Goal: Task Accomplishment & Management: Manage account settings

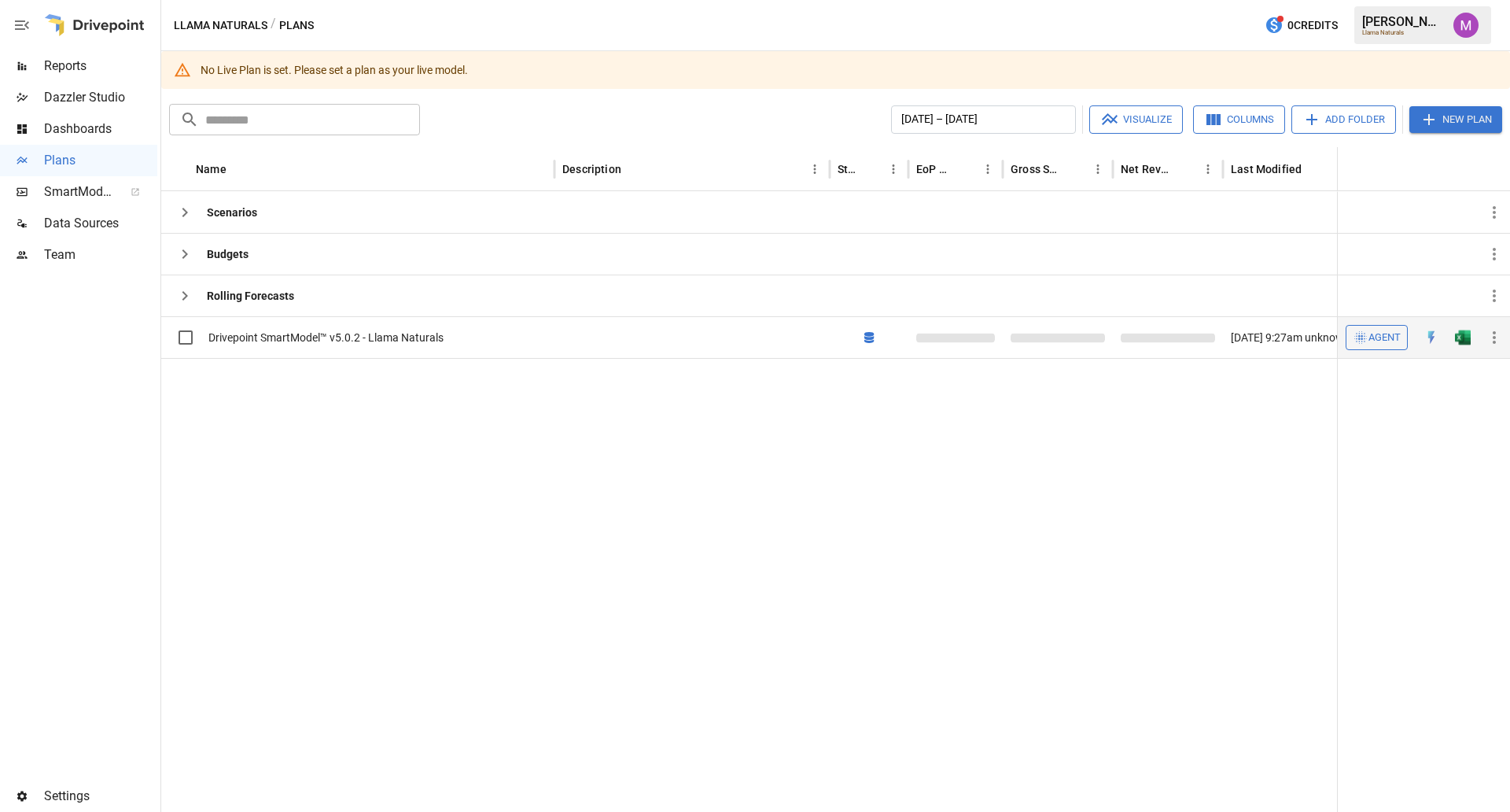
click at [1494, 344] on icon "button" at bounding box center [1495, 337] width 19 height 19
click at [1119, 473] on div at bounding box center [755, 406] width 1510 height 812
click at [83, 221] on span "Data Sources" at bounding box center [101, 223] width 113 height 19
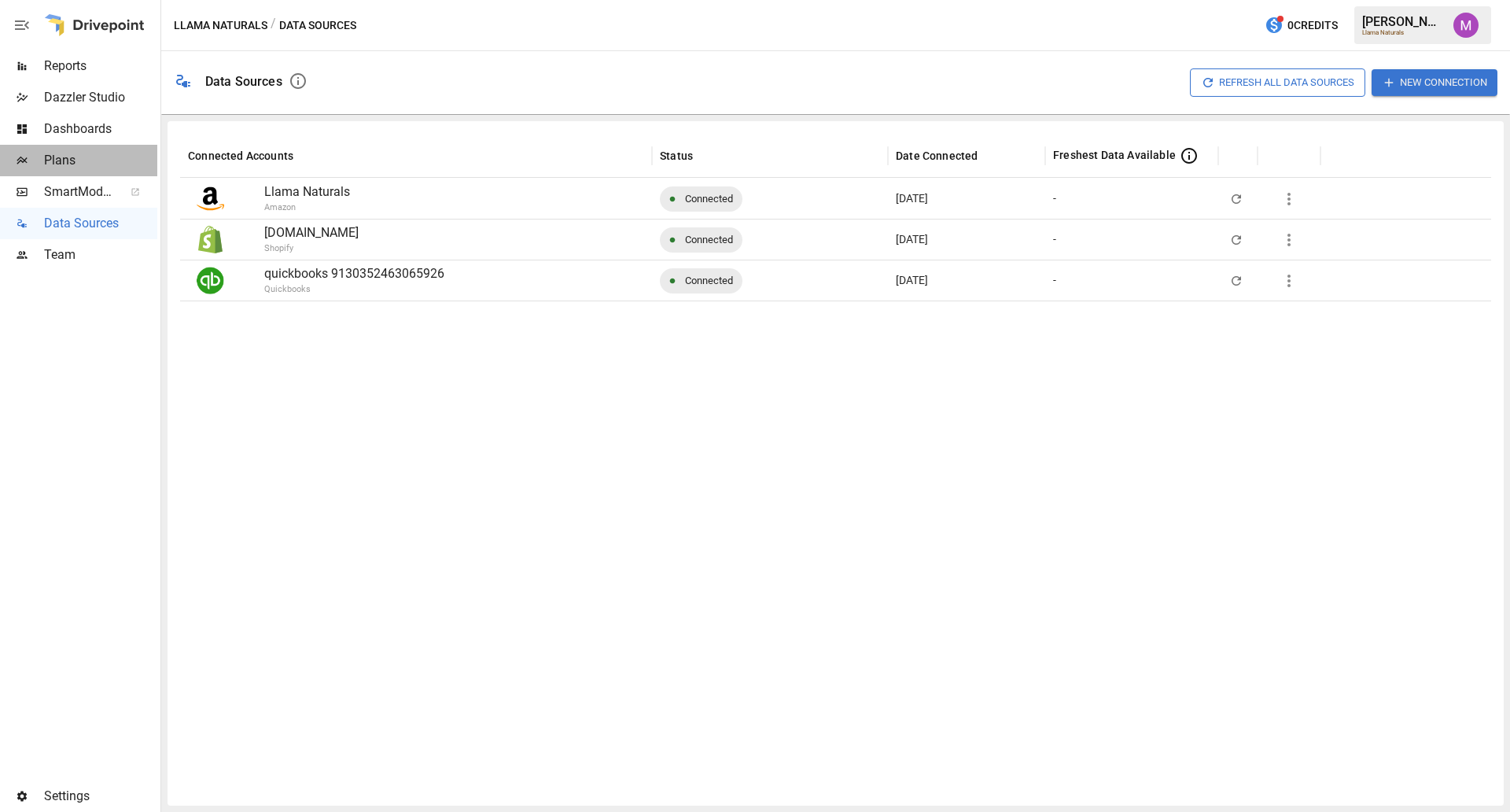
click at [78, 164] on span "Plans" at bounding box center [101, 161] width 113 height 19
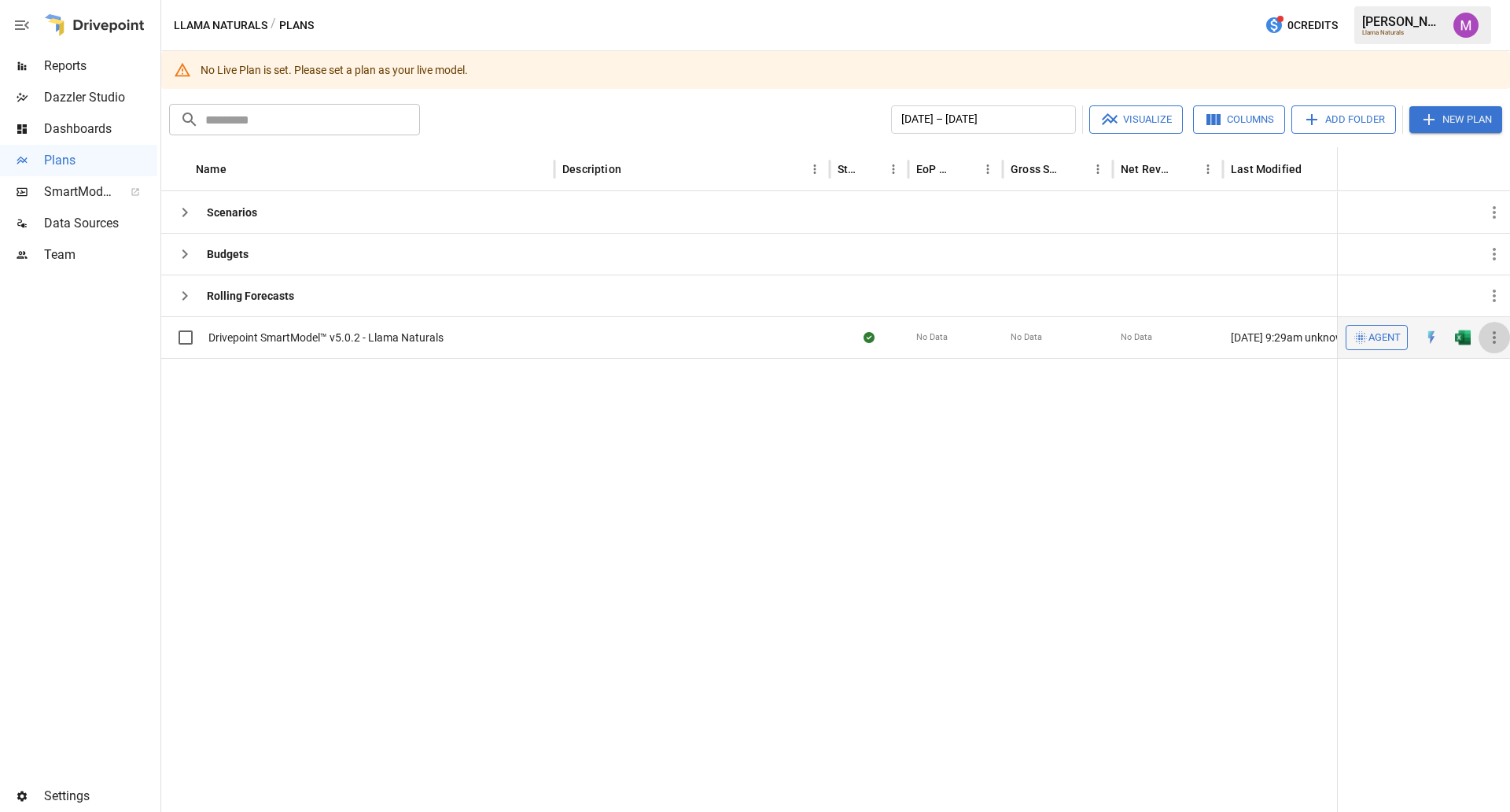
click at [1498, 342] on icon "button" at bounding box center [1495, 337] width 19 height 19
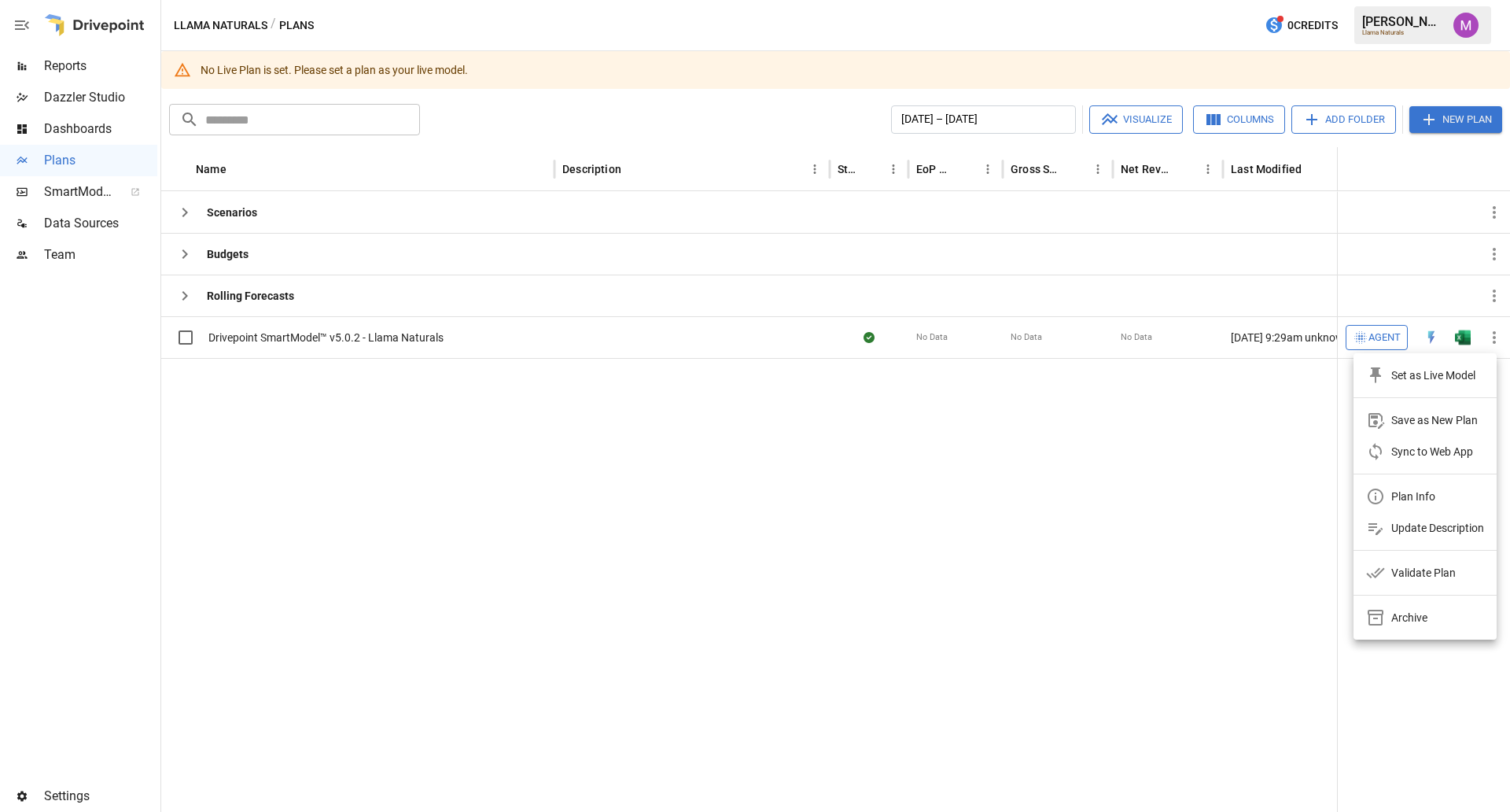
click at [1411, 383] on div "Set as Live Model" at bounding box center [1433, 375] width 84 height 19
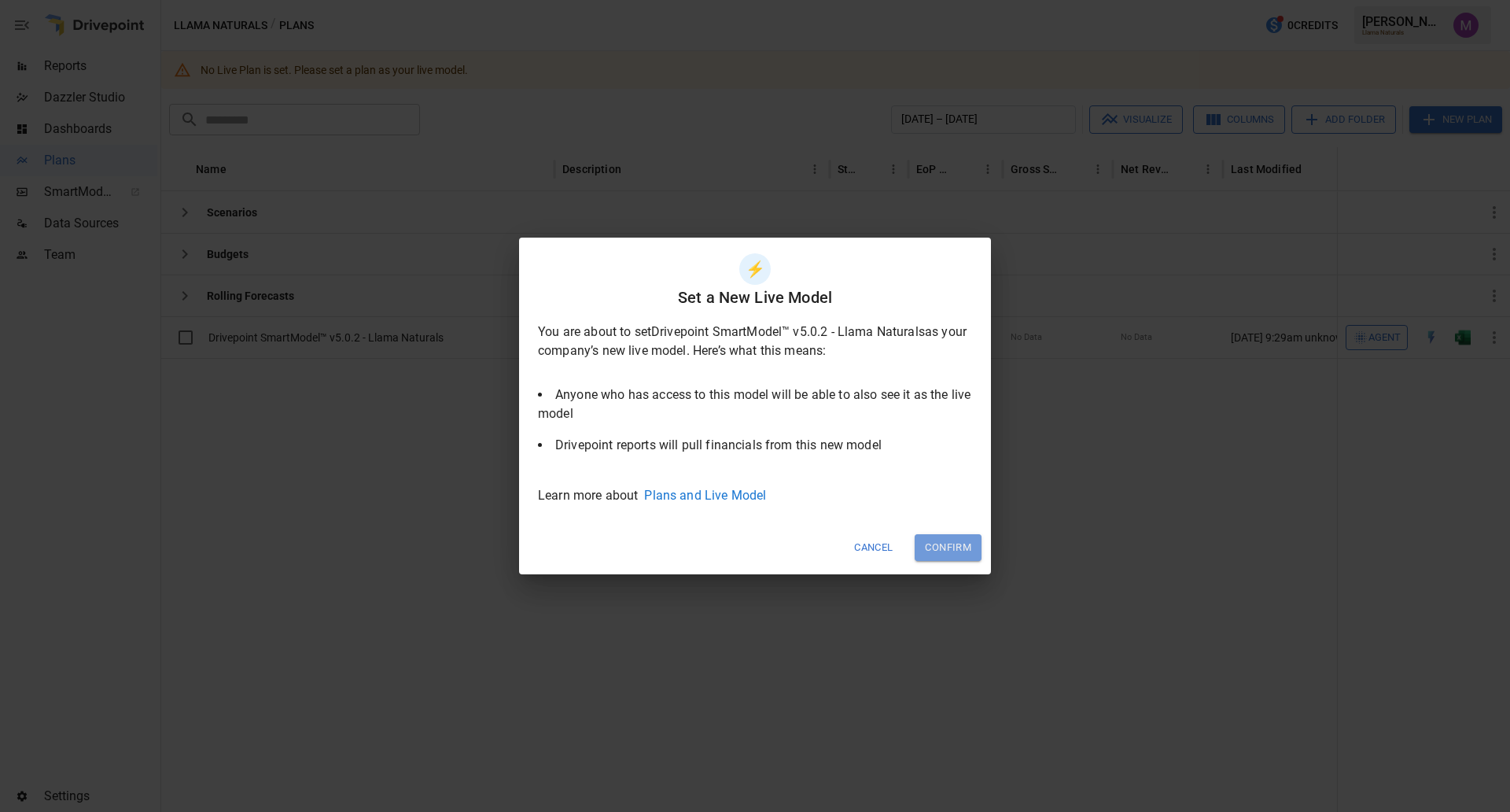
click at [942, 544] on button "Confirm" at bounding box center [948, 546] width 67 height 26
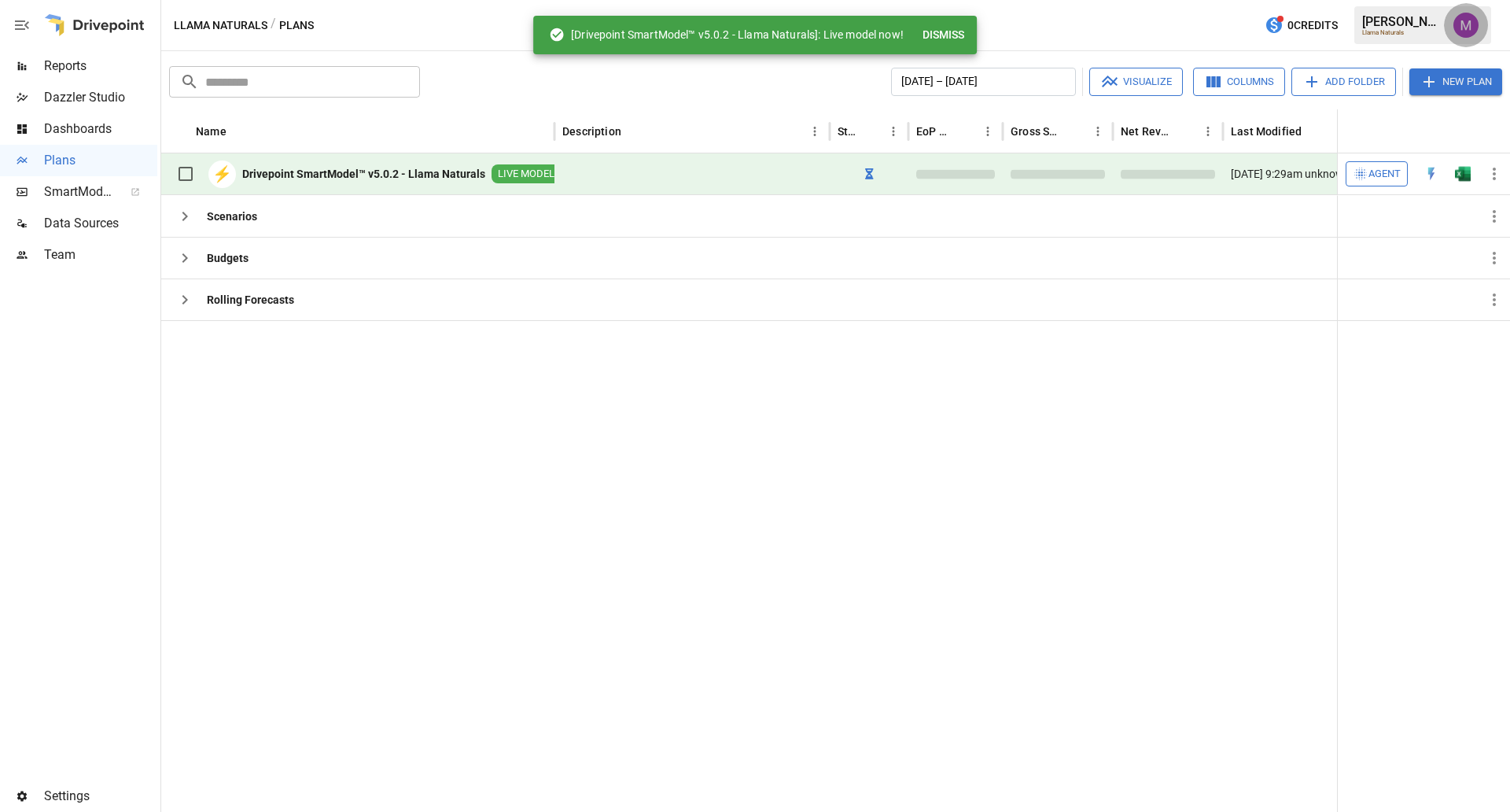
click at [1473, 22] on img "Umer Muhammed" at bounding box center [1467, 25] width 26 height 26
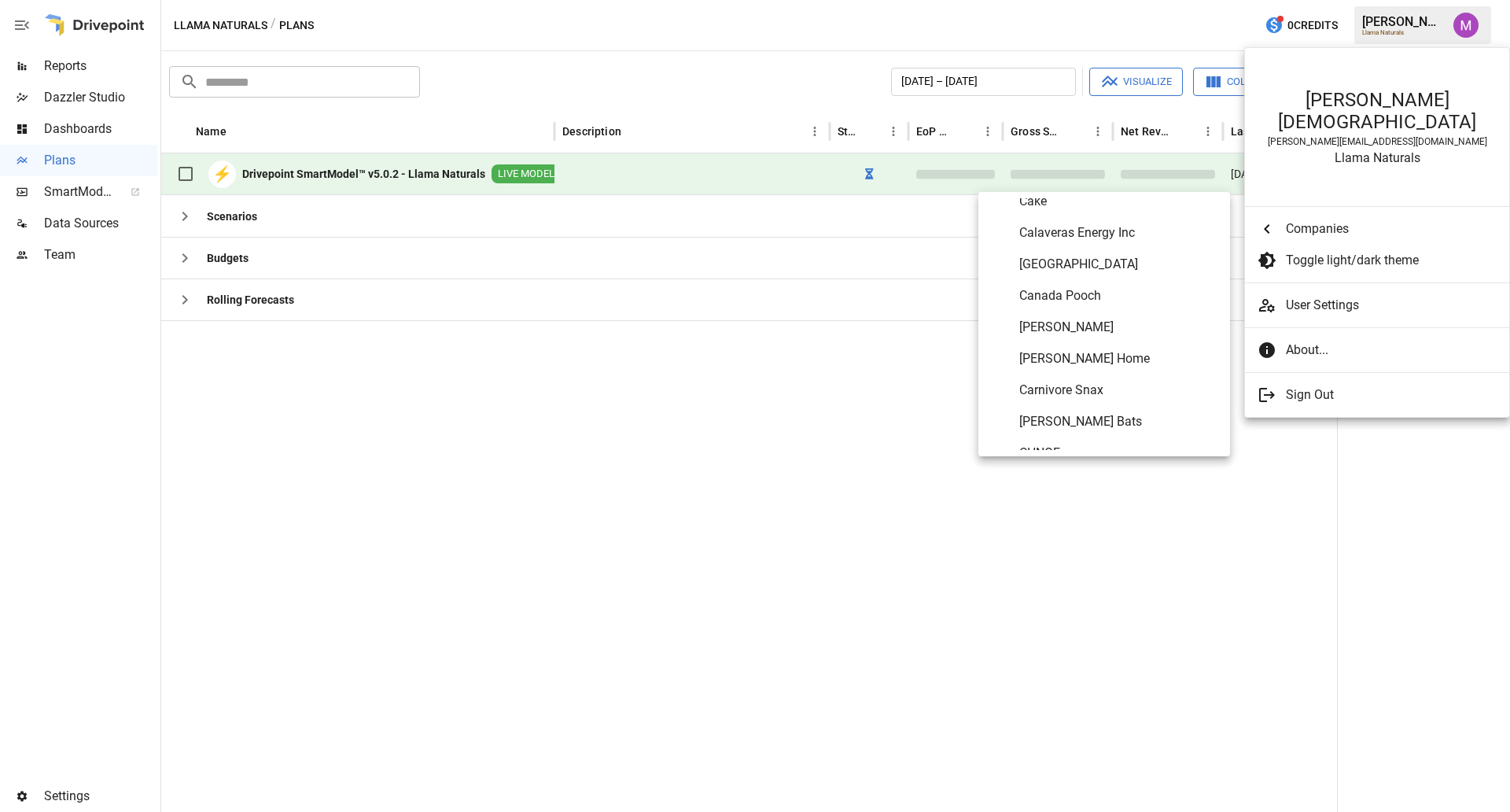
scroll to position [1369, 0]
click at [1121, 378] on span "Carnivore Snax" at bounding box center [1119, 387] width 199 height 19
